Goal: Navigation & Orientation: Find specific page/section

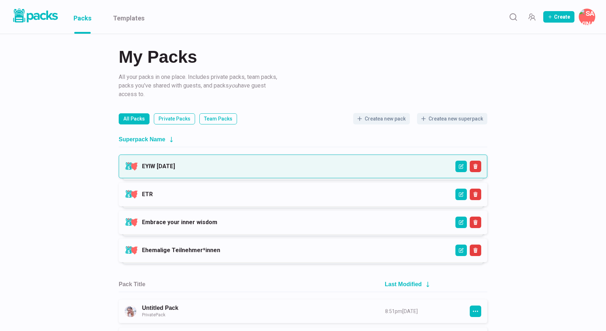
click at [174, 166] on link "EYIW [DATE]" at bounding box center [158, 166] width 33 height 7
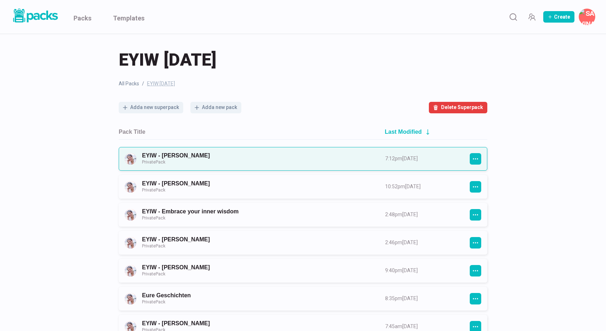
click at [264, 164] on link "EYIW - [PERSON_NAME] Private Pack" at bounding box center [257, 158] width 230 height 13
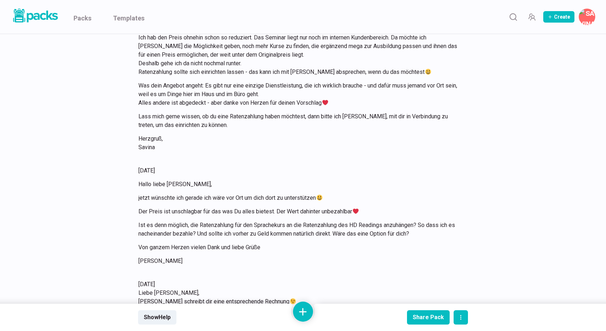
scroll to position [7460, 0]
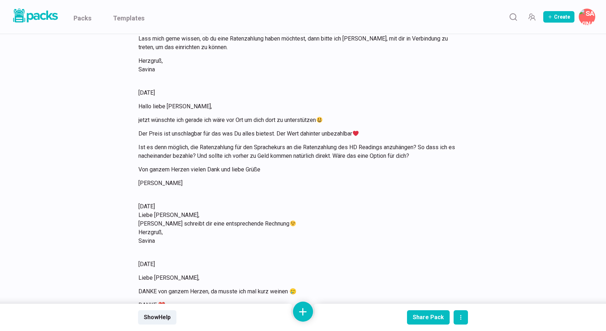
scroll to position [7538, 0]
click at [88, 18] on link "Packs" at bounding box center [83, 17] width 18 height 34
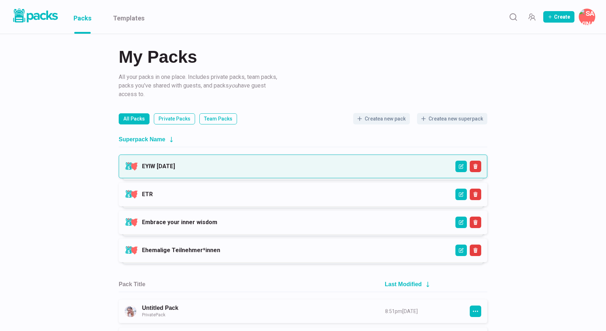
click at [175, 166] on link "EYIW [DATE]" at bounding box center [158, 166] width 33 height 7
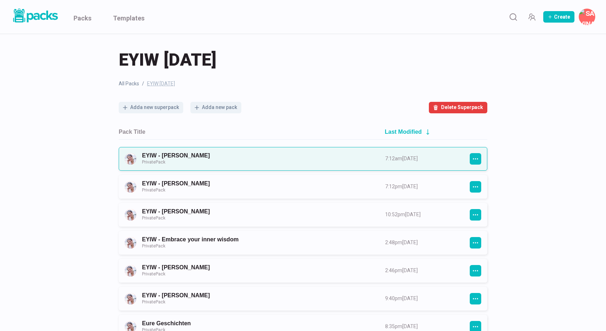
click at [241, 159] on link "EYIW - Tanja Bärtschi Private Pack" at bounding box center [257, 158] width 230 height 13
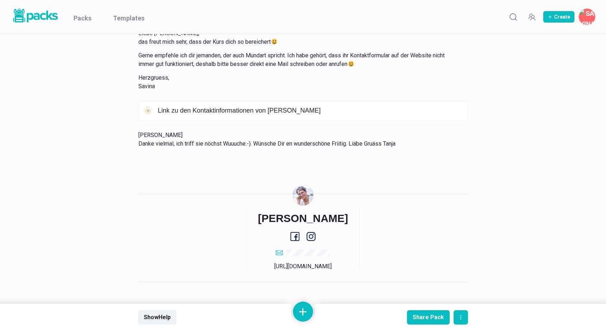
scroll to position [1256, 0]
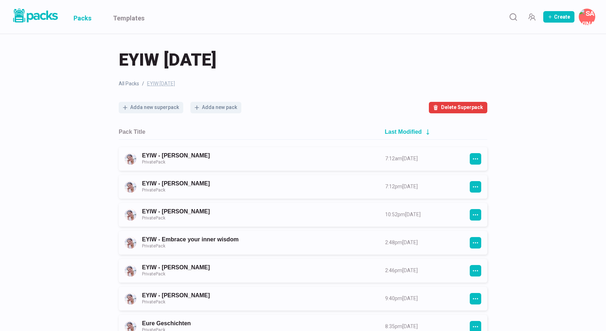
click at [86, 19] on link "Packs" at bounding box center [83, 17] width 18 height 34
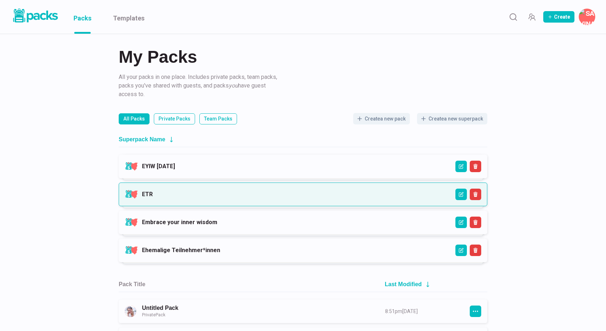
click at [153, 196] on link "ETR" at bounding box center [147, 194] width 11 height 7
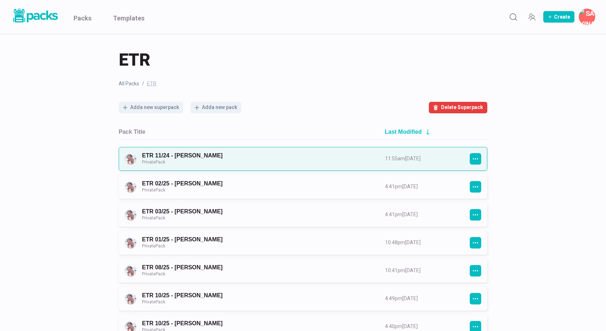
click at [252, 159] on link "ETR 11/24 - Gina Private Pack" at bounding box center [257, 158] width 230 height 13
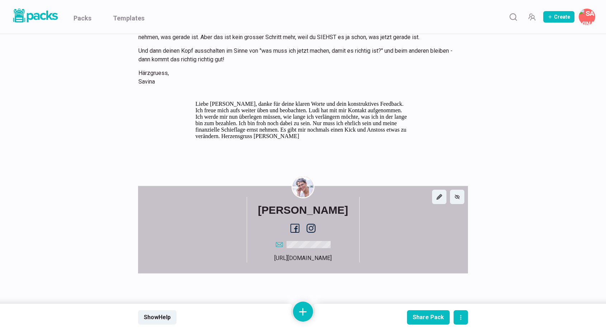
scroll to position [5715, 0]
